Goal: Navigation & Orientation: Understand site structure

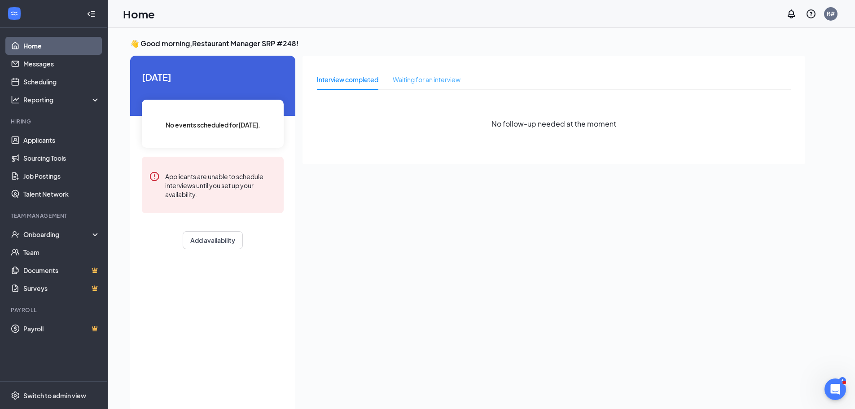
click at [408, 88] on div "Waiting for an interview" at bounding box center [427, 79] width 68 height 21
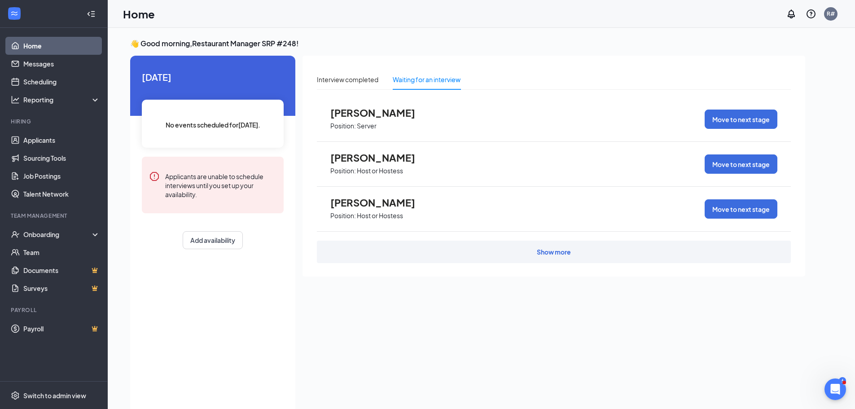
click at [556, 255] on div "Show more" at bounding box center [554, 251] width 34 height 9
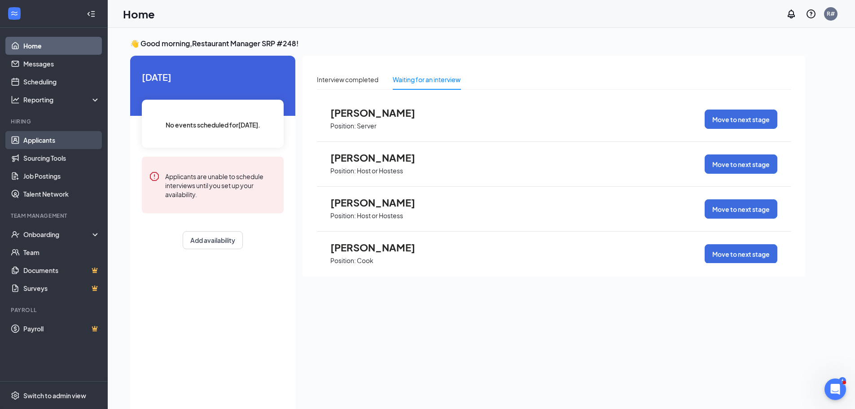
click at [40, 143] on link "Applicants" at bounding box center [61, 140] width 77 height 18
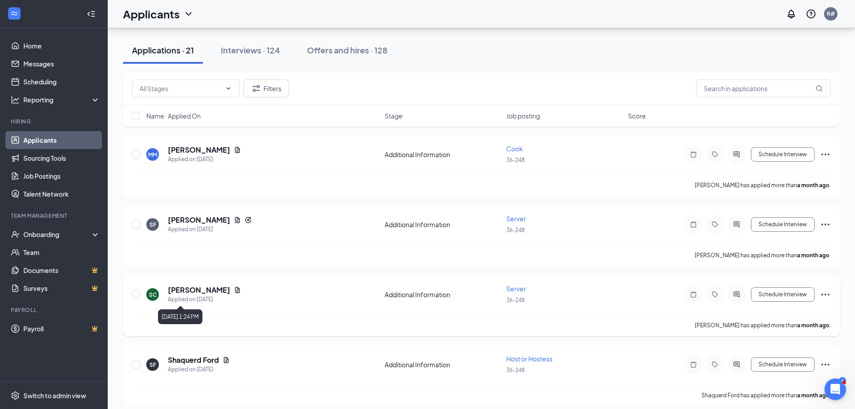
scroll to position [1281, 0]
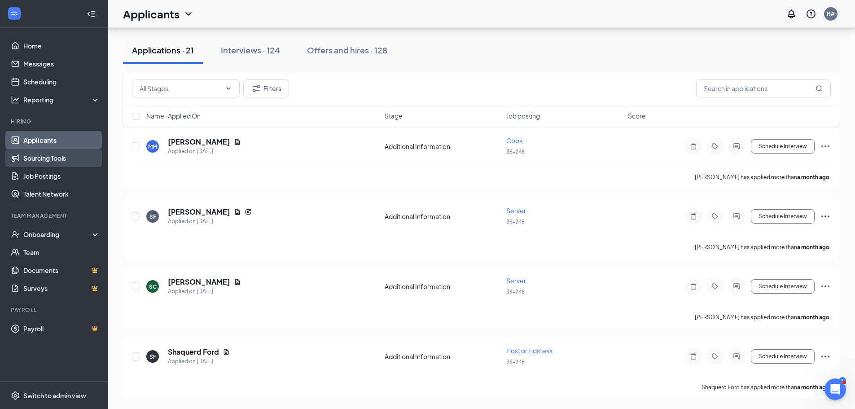
click at [52, 160] on link "Sourcing Tools" at bounding box center [61, 158] width 77 height 18
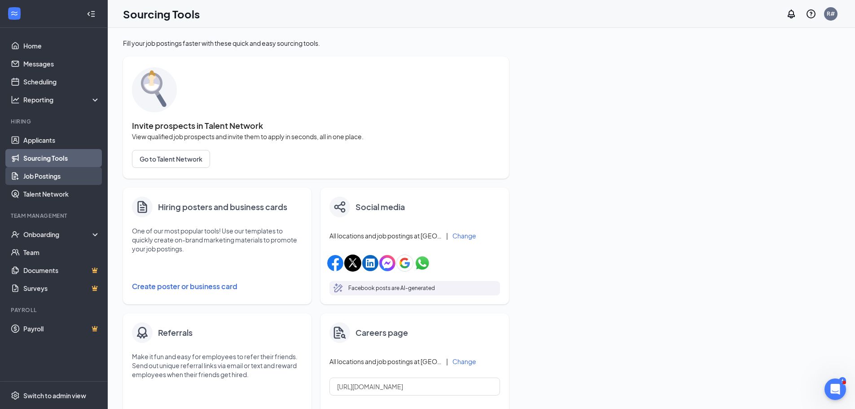
click at [53, 178] on link "Job Postings" at bounding box center [61, 176] width 77 height 18
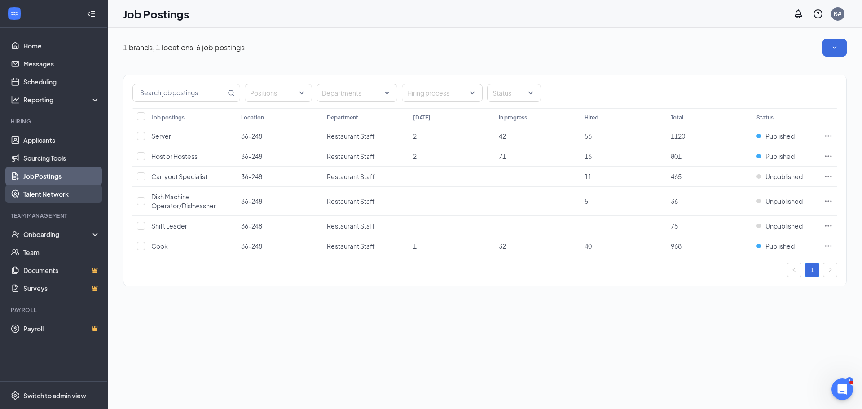
click at [42, 193] on link "Talent Network" at bounding box center [61, 194] width 77 height 18
